Goal: Task Accomplishment & Management: Manage account settings

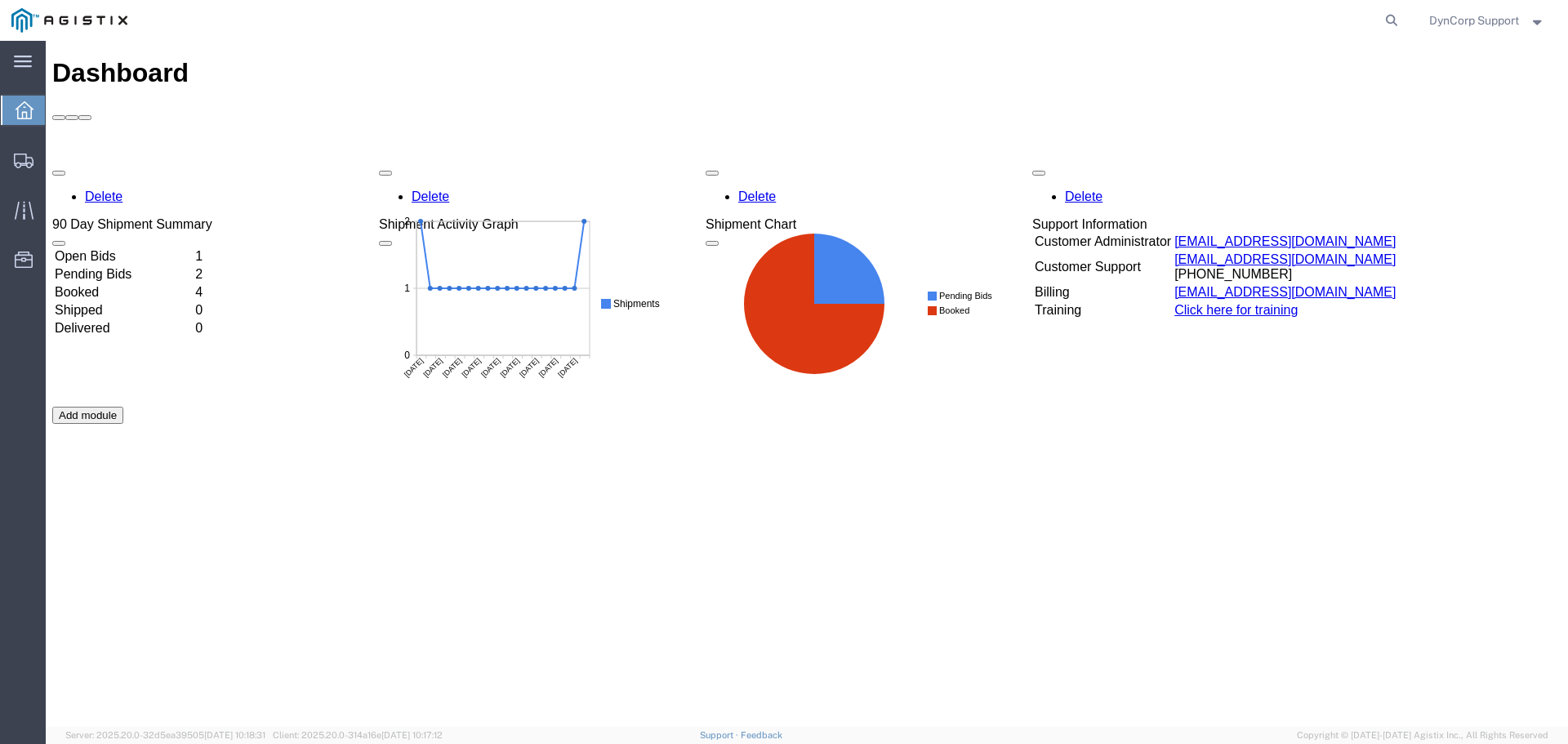
click at [113, 248] on td "Open Bids" at bounding box center [123, 257] width 138 height 17
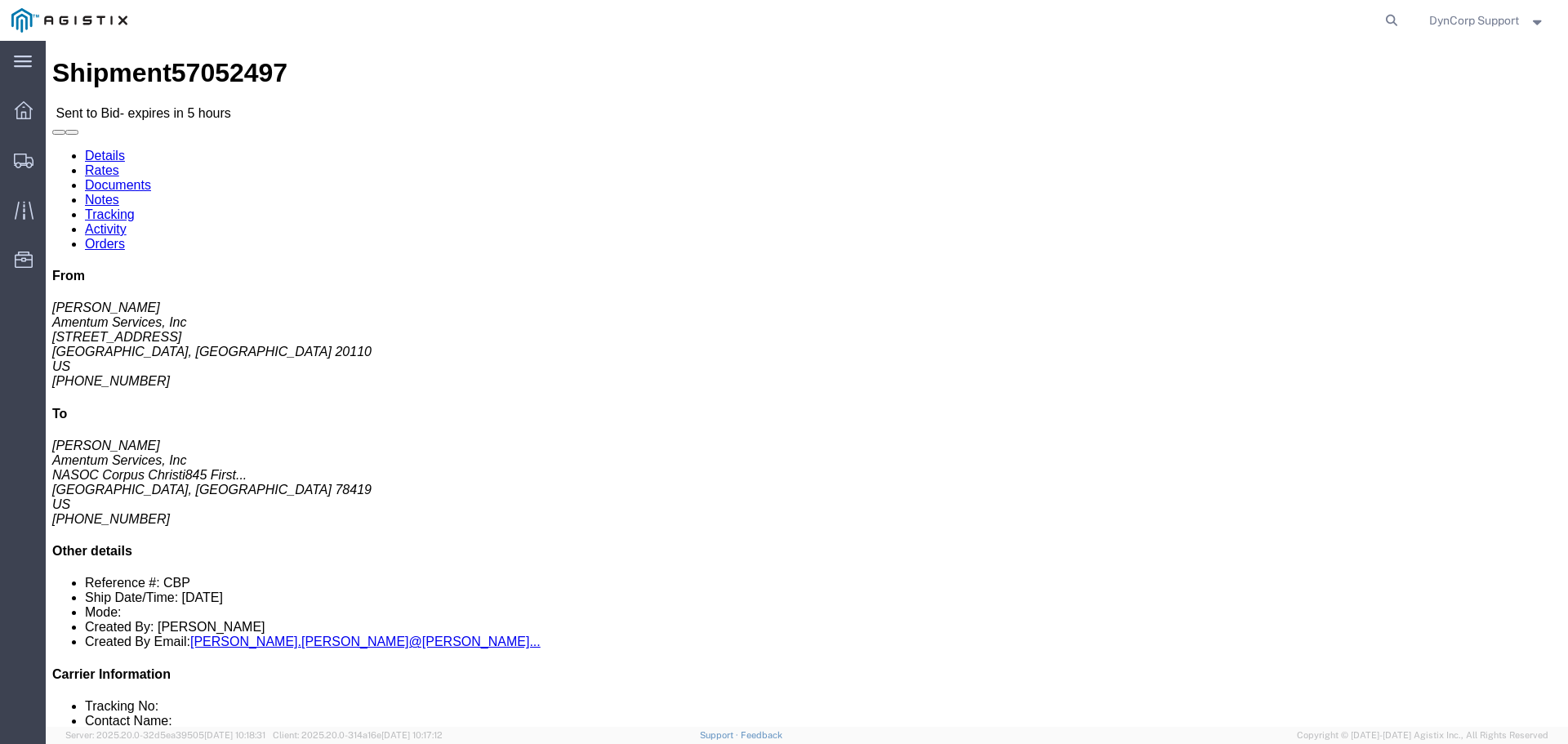
click button "button"
click icon "button"
click link "Notes"
